Goal: Find contact information: Find contact information

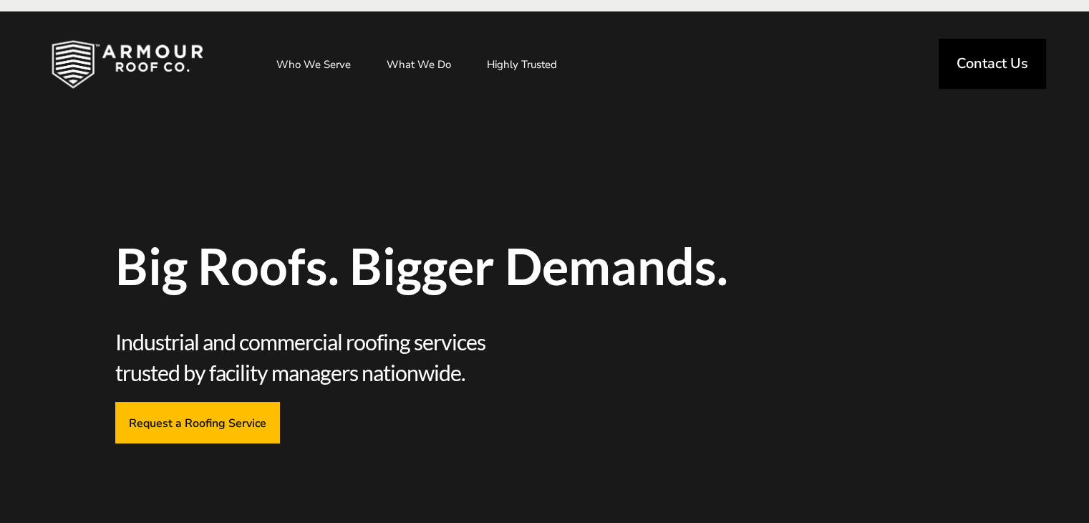
click at [973, 57] on span "Contact Us" at bounding box center [993, 64] width 72 height 14
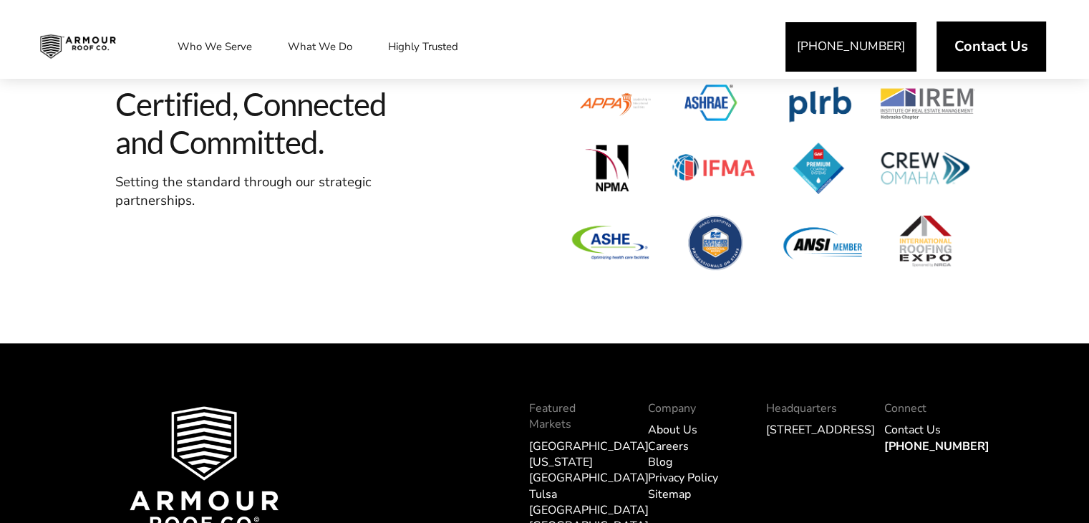
scroll to position [1846, 0]
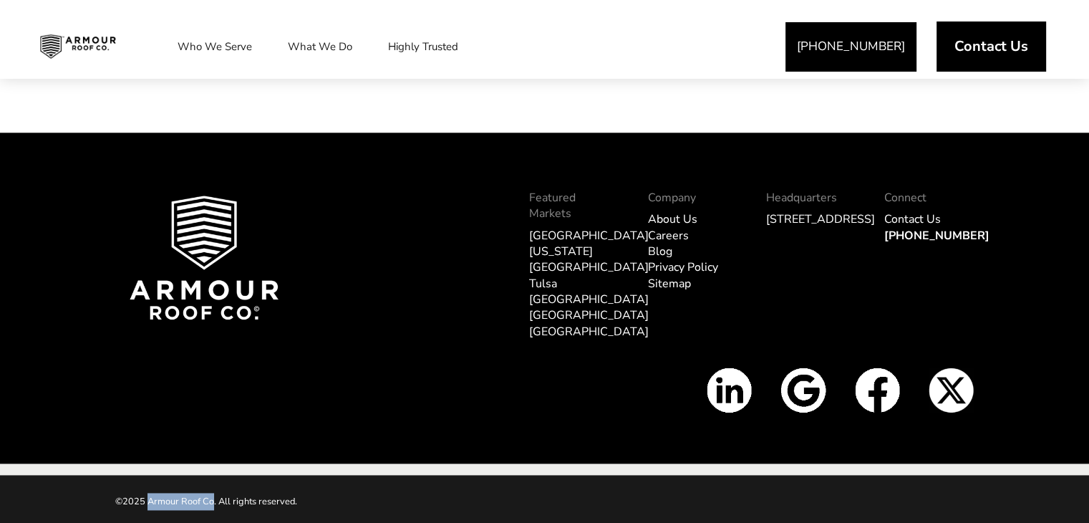
drag, startPoint x: 147, startPoint y: 496, endPoint x: 211, endPoint y: 500, distance: 64.6
click at [211, 500] on p "©2025 Armour Roof Co. All rights reserved." at bounding box center [330, 501] width 430 height 17
copy p "Armour Roof Co"
copy p "Armour Roof Co."
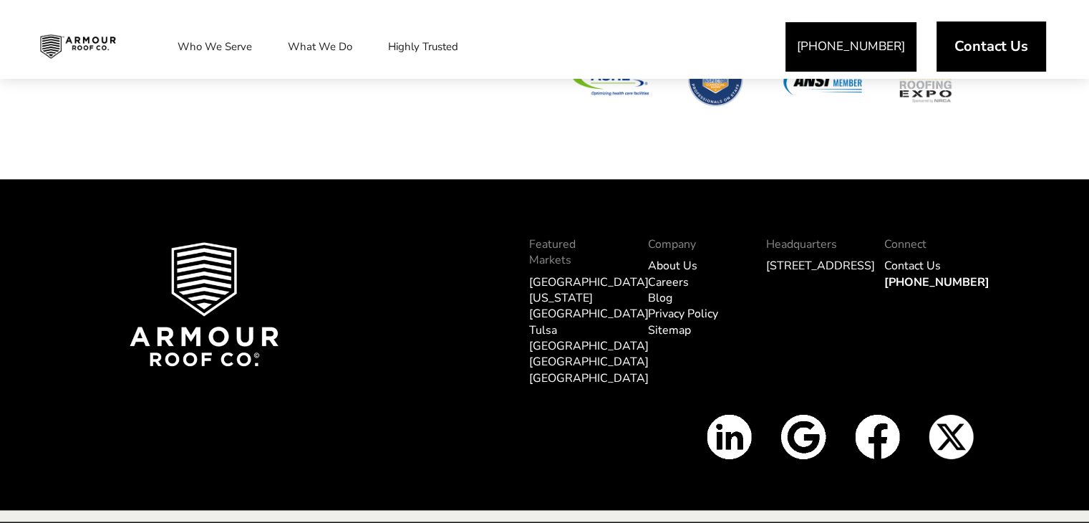
scroll to position [1774, 0]
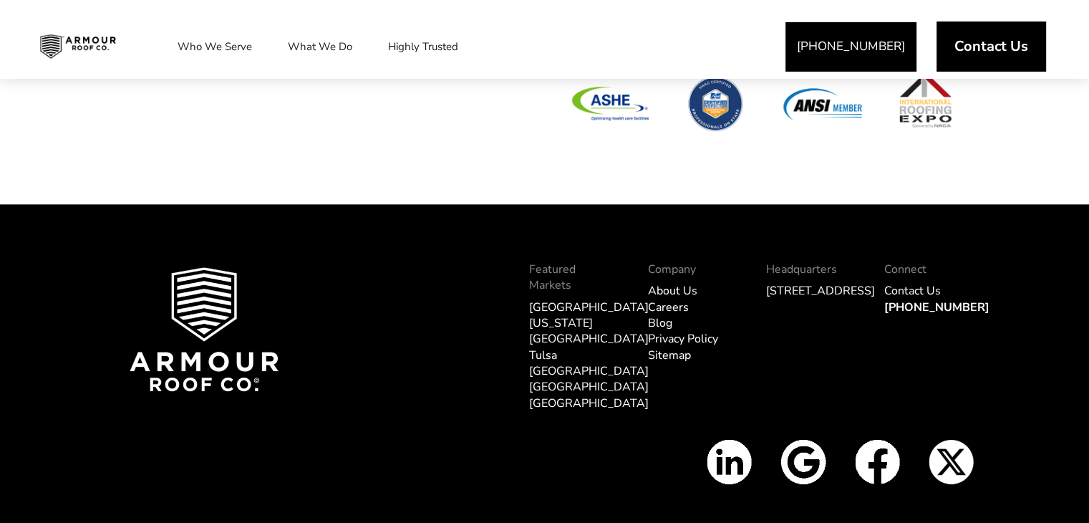
drag, startPoint x: 762, startPoint y: 299, endPoint x: 815, endPoint y: 334, distance: 64.0
click at [815, 334] on div "Headquarters 5813 N 90th St. Omaha, NE 68134" at bounding box center [811, 344] width 118 height 189
copy link "[STREET_ADDRESS]"
